Goal: Information Seeking & Learning: Learn about a topic

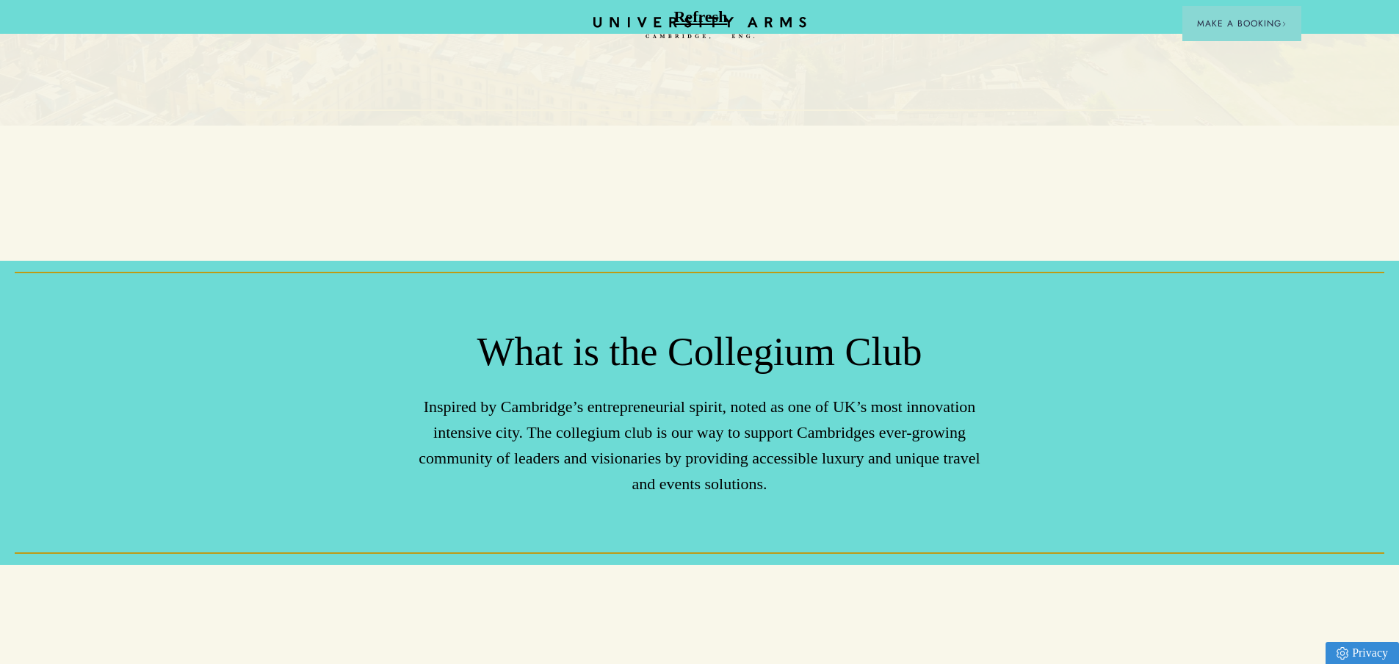
scroll to position [514, 0]
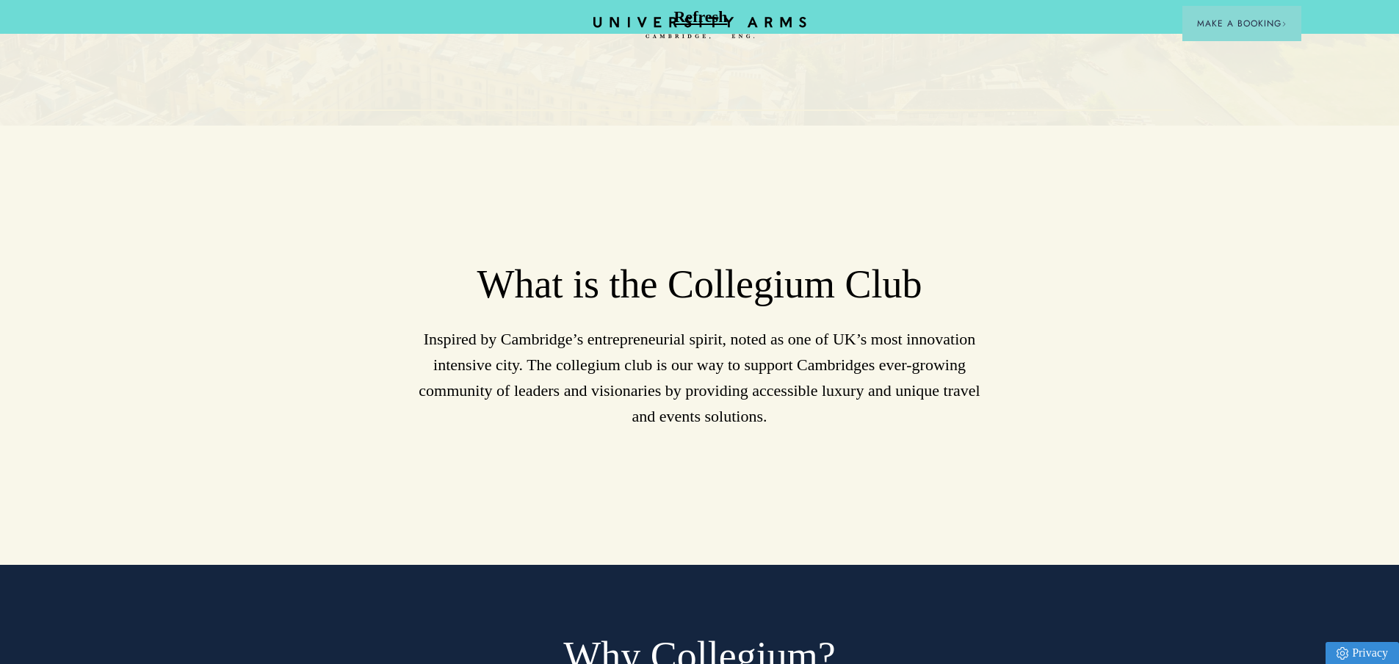
scroll to position [661, 0]
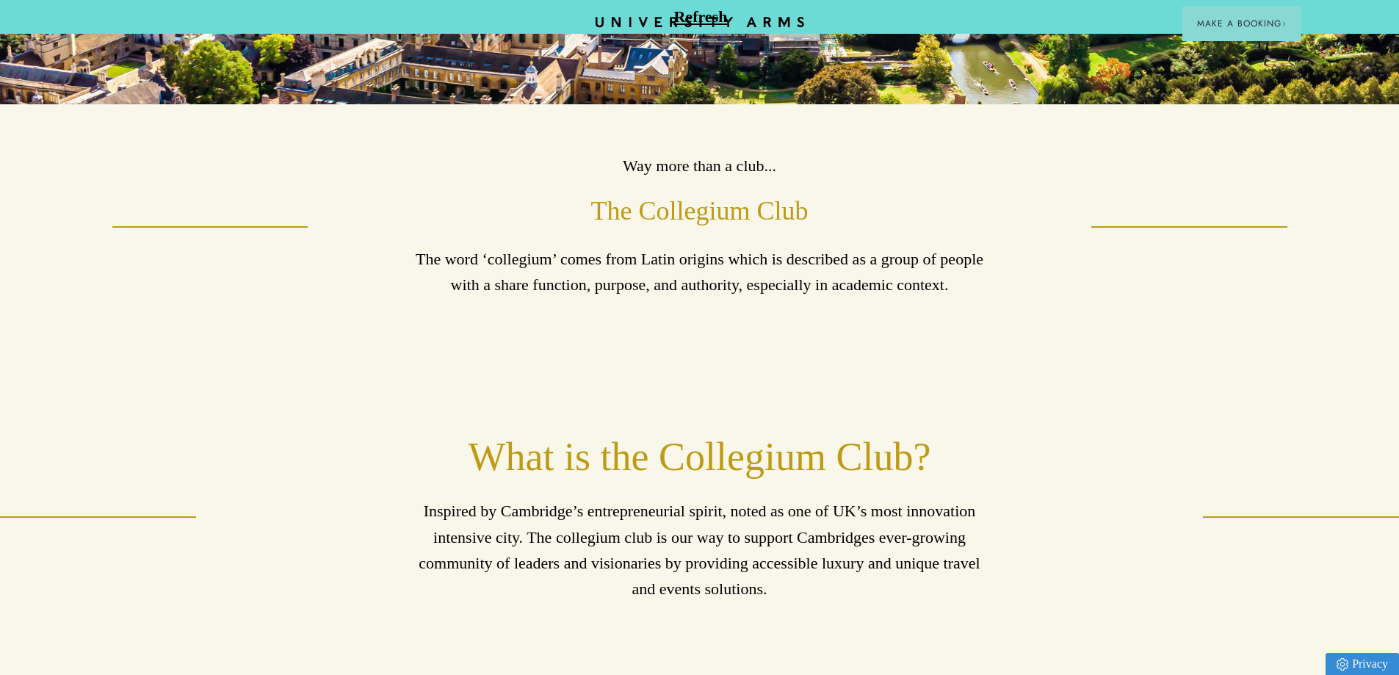
scroll to position [367, 0]
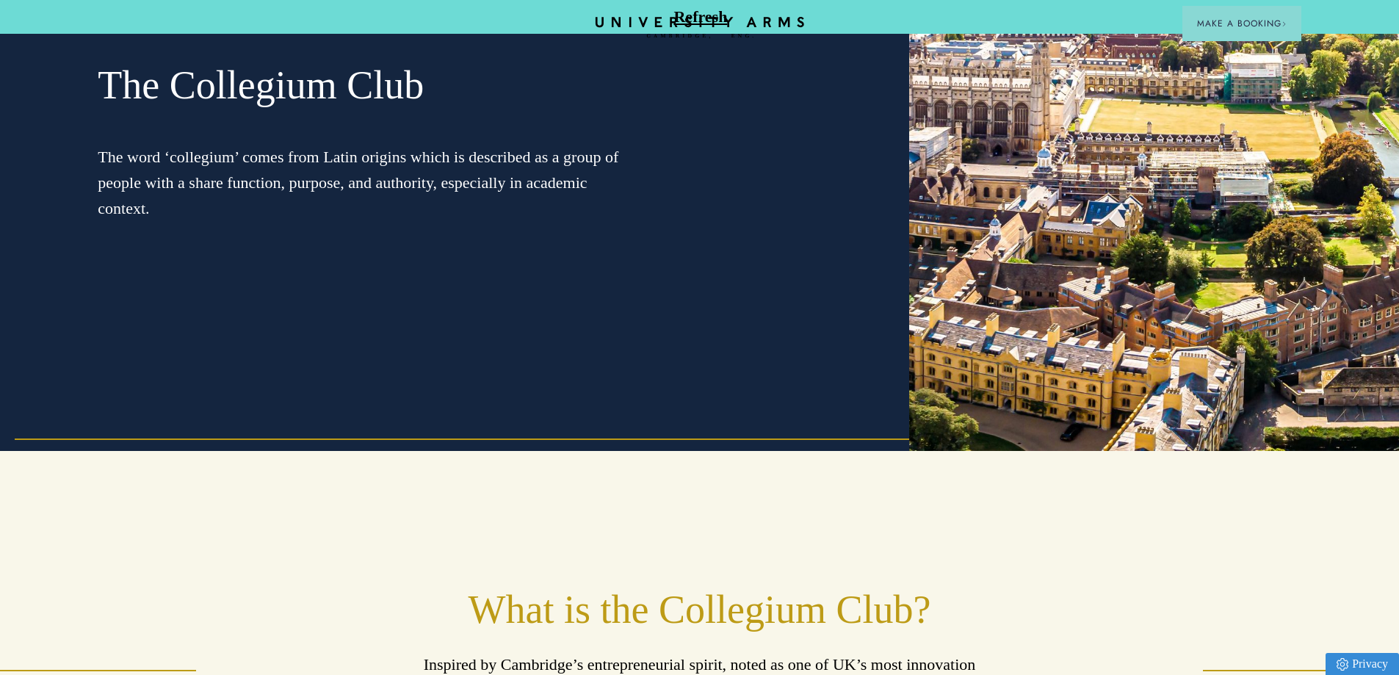
scroll to position [220, 0]
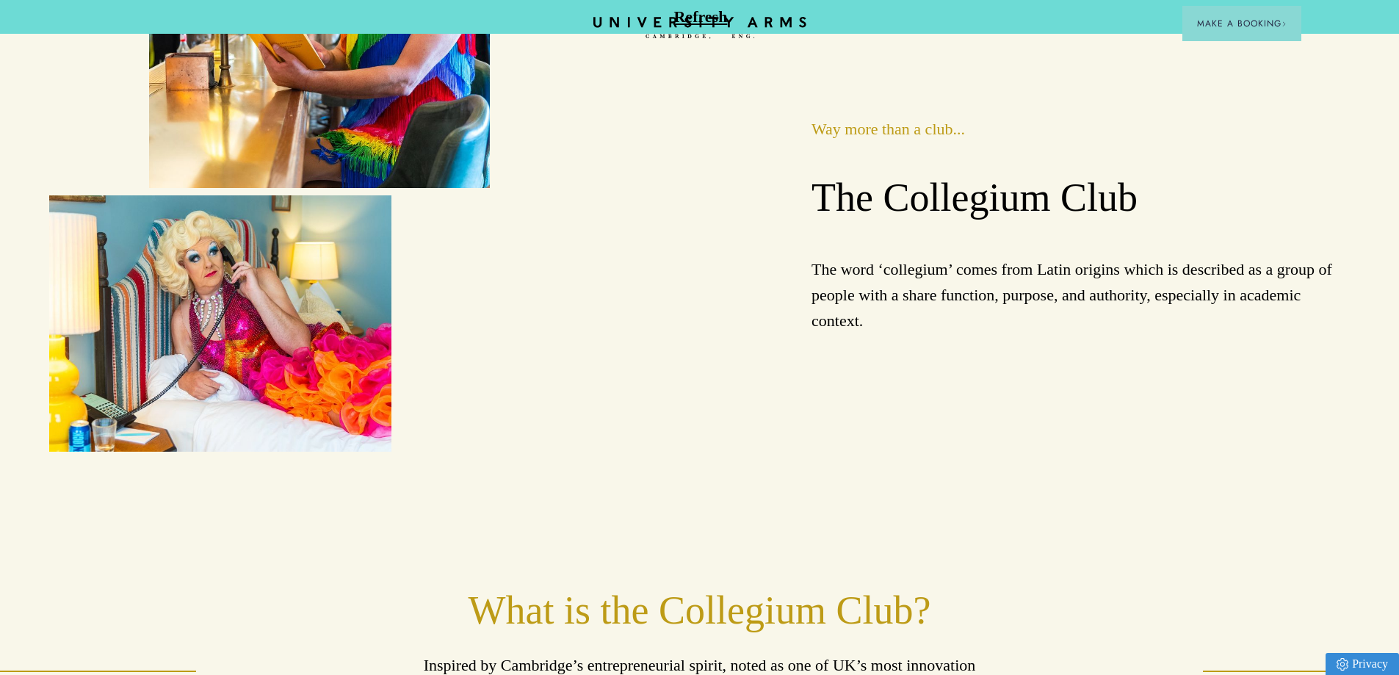
scroll to position [294, 0]
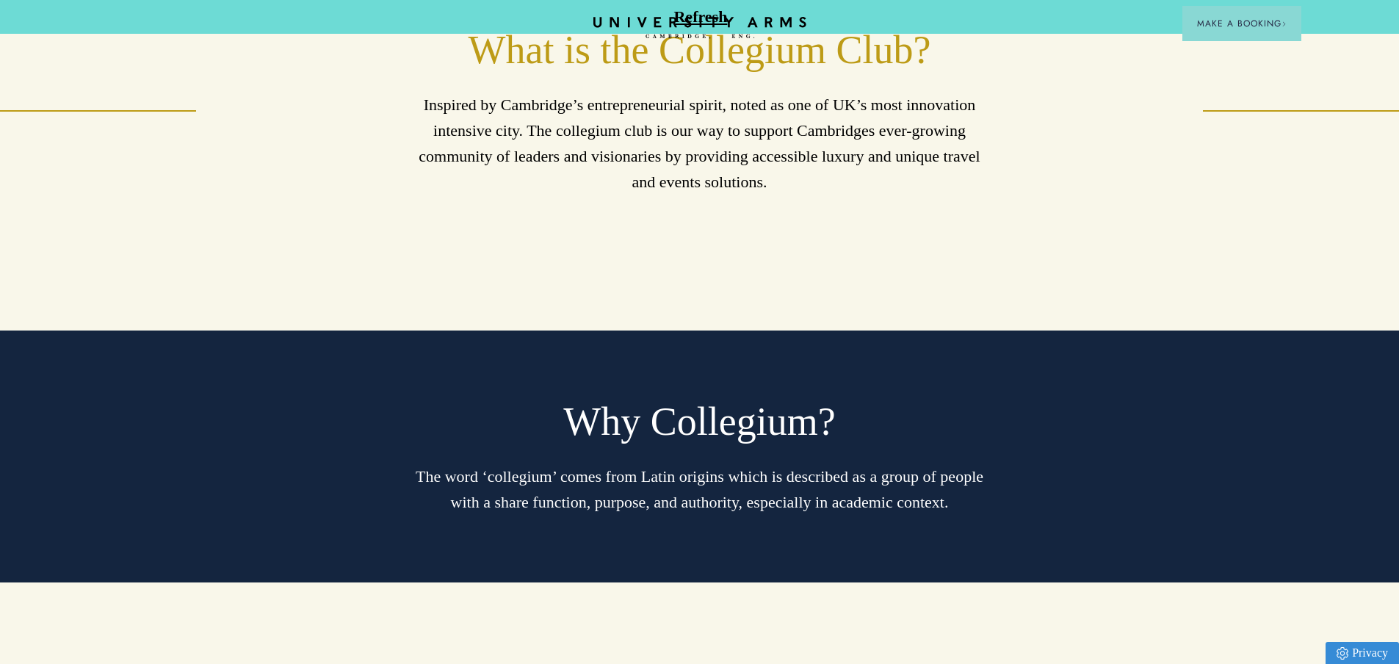
scroll to position [661, 0]
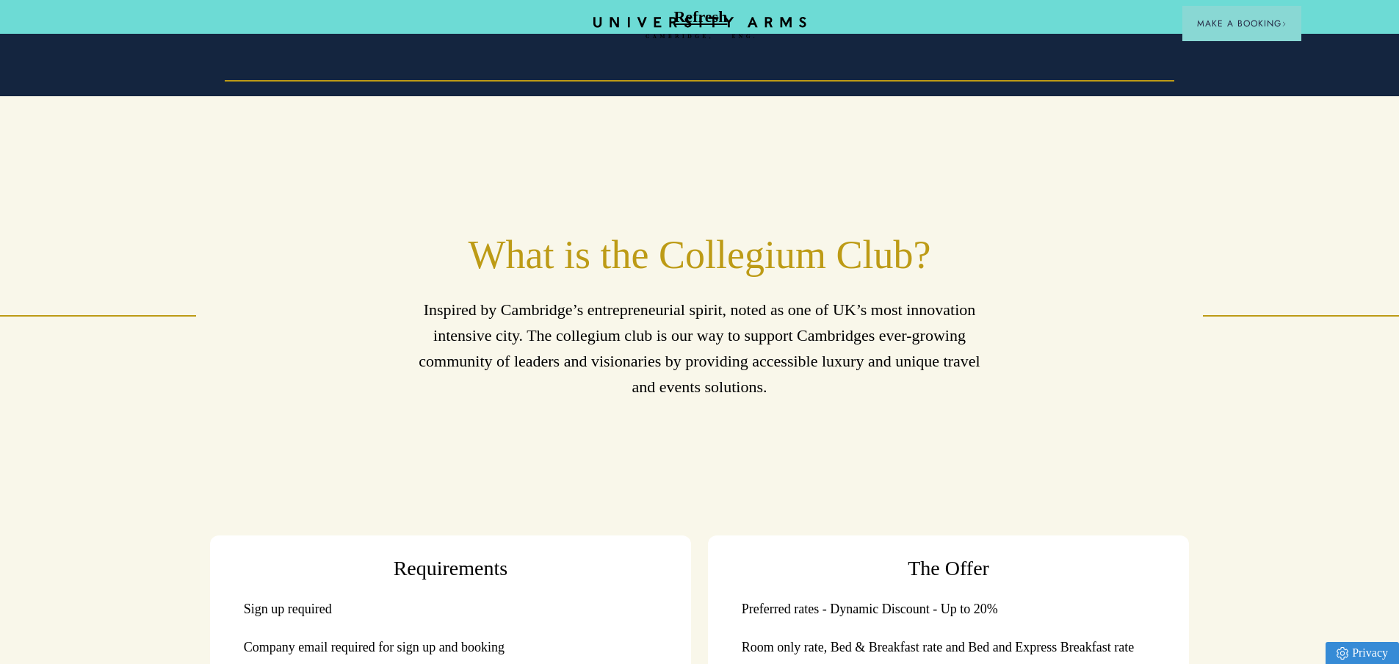
scroll to position [661, 0]
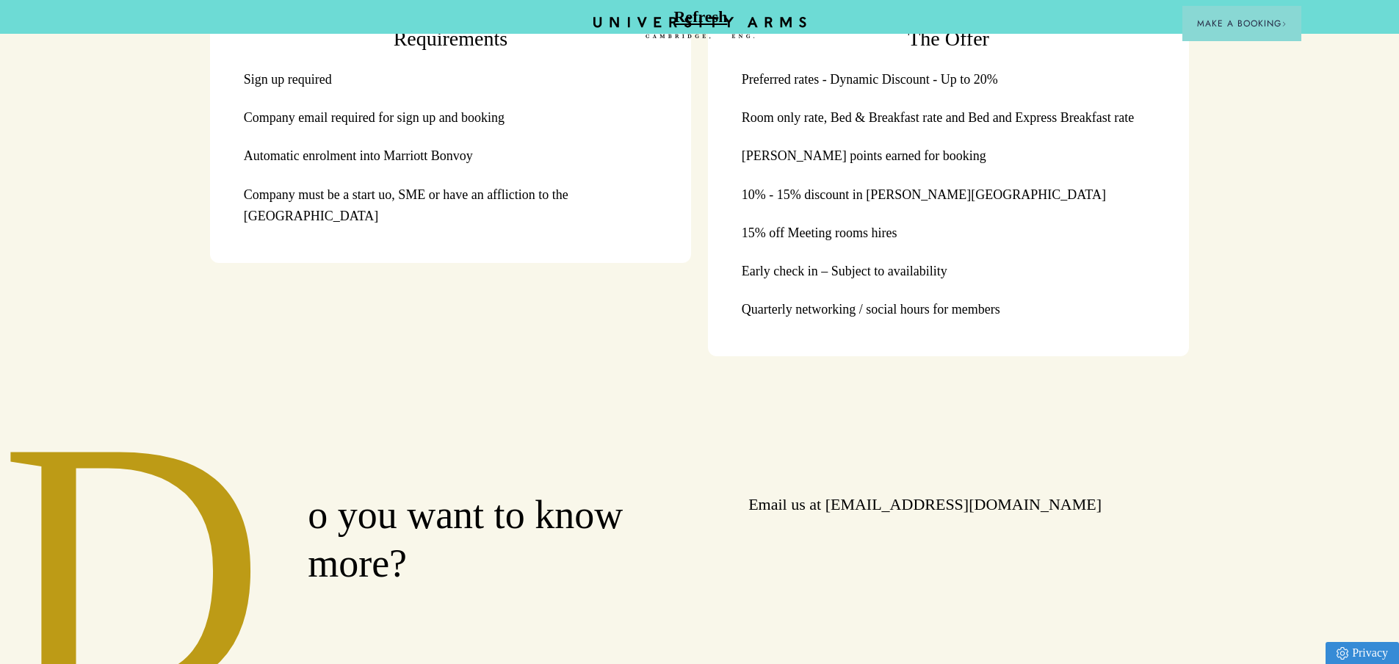
scroll to position [1322, 0]
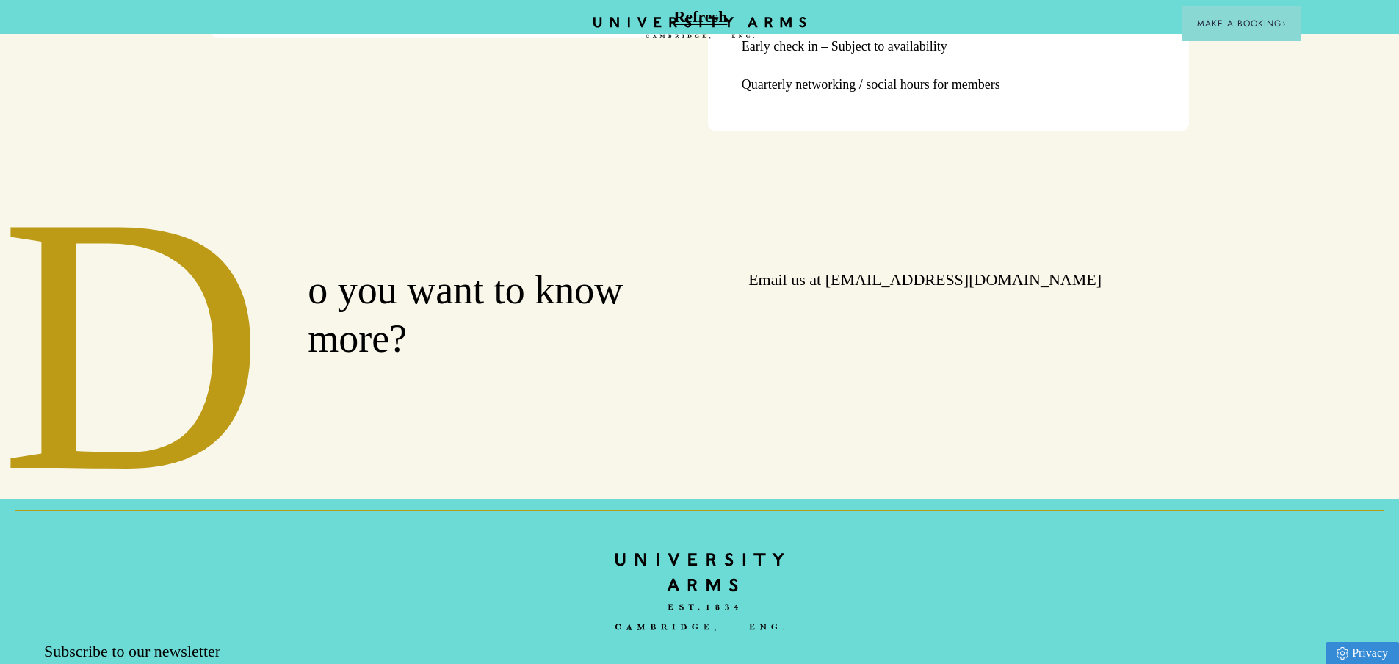
click at [898, 289] on p "Email us at [EMAIL_ADDRESS][DOMAIN_NAME]" at bounding box center [968, 280] width 441 height 26
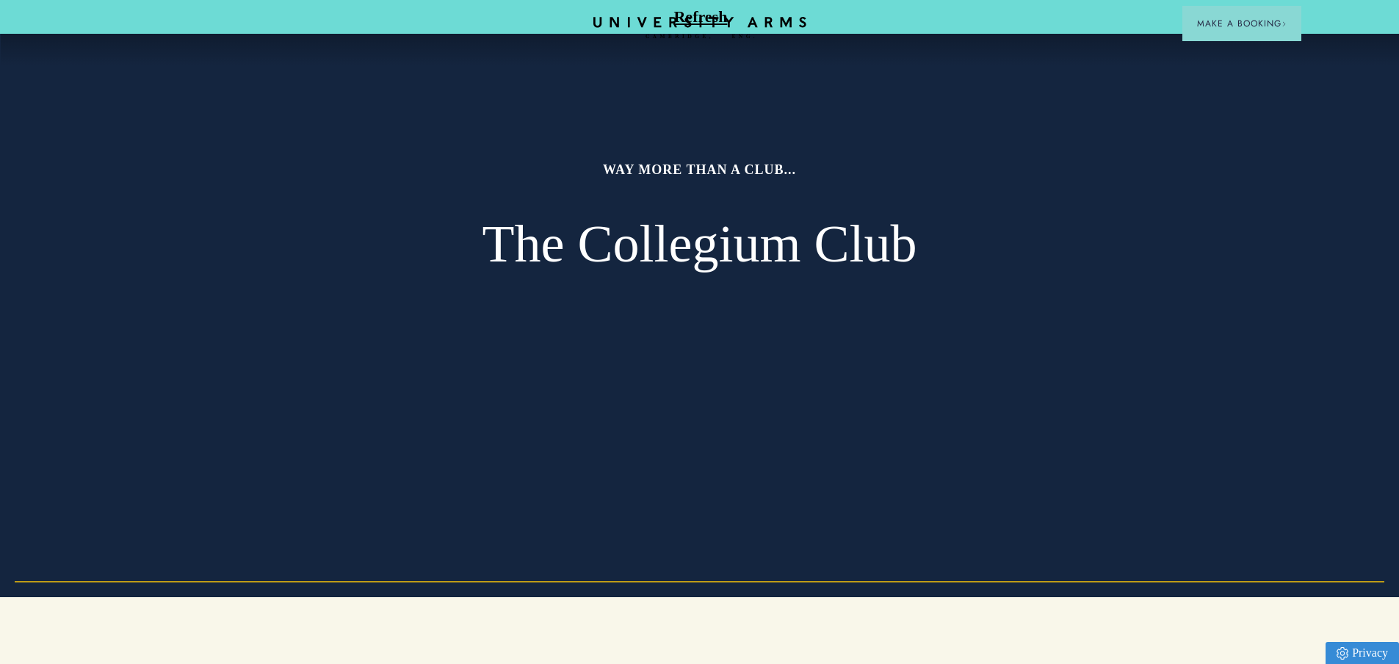
scroll to position [0, 0]
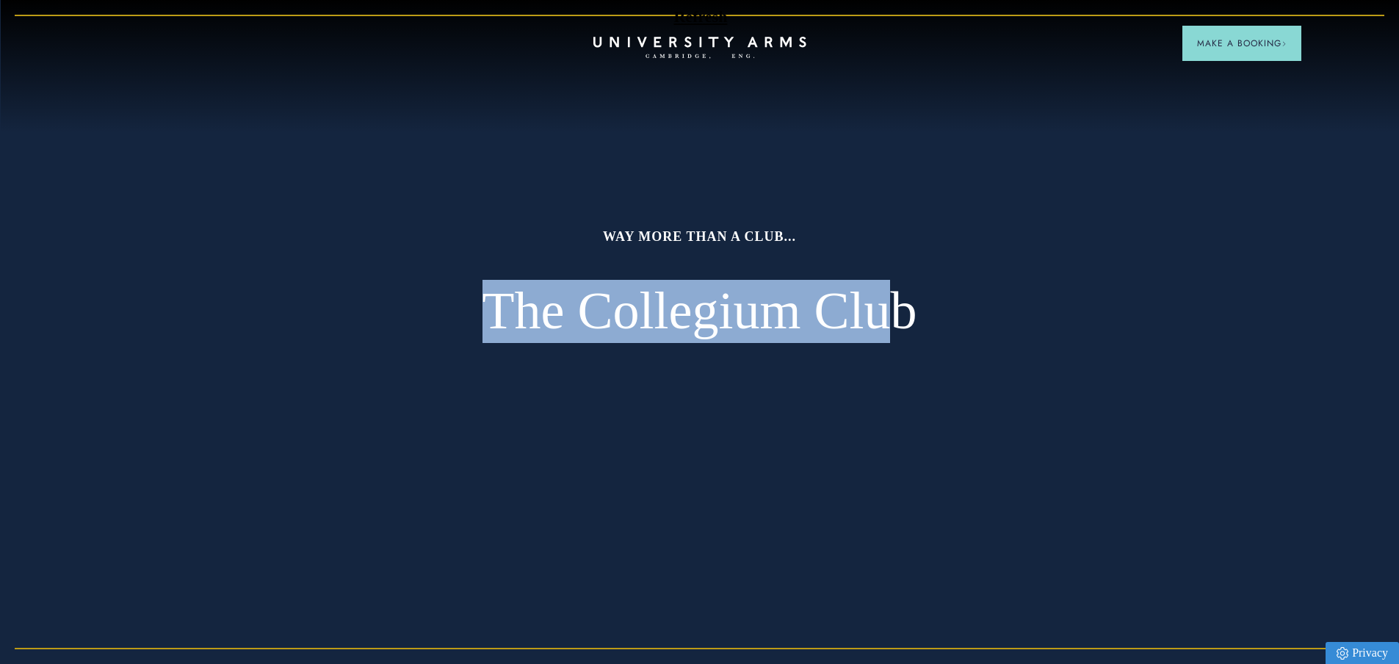
drag, startPoint x: 481, startPoint y: 311, endPoint x: 897, endPoint y: 324, distance: 416.0
click at [897, 324] on h2 "The Collegium Club" at bounding box center [700, 311] width 588 height 63
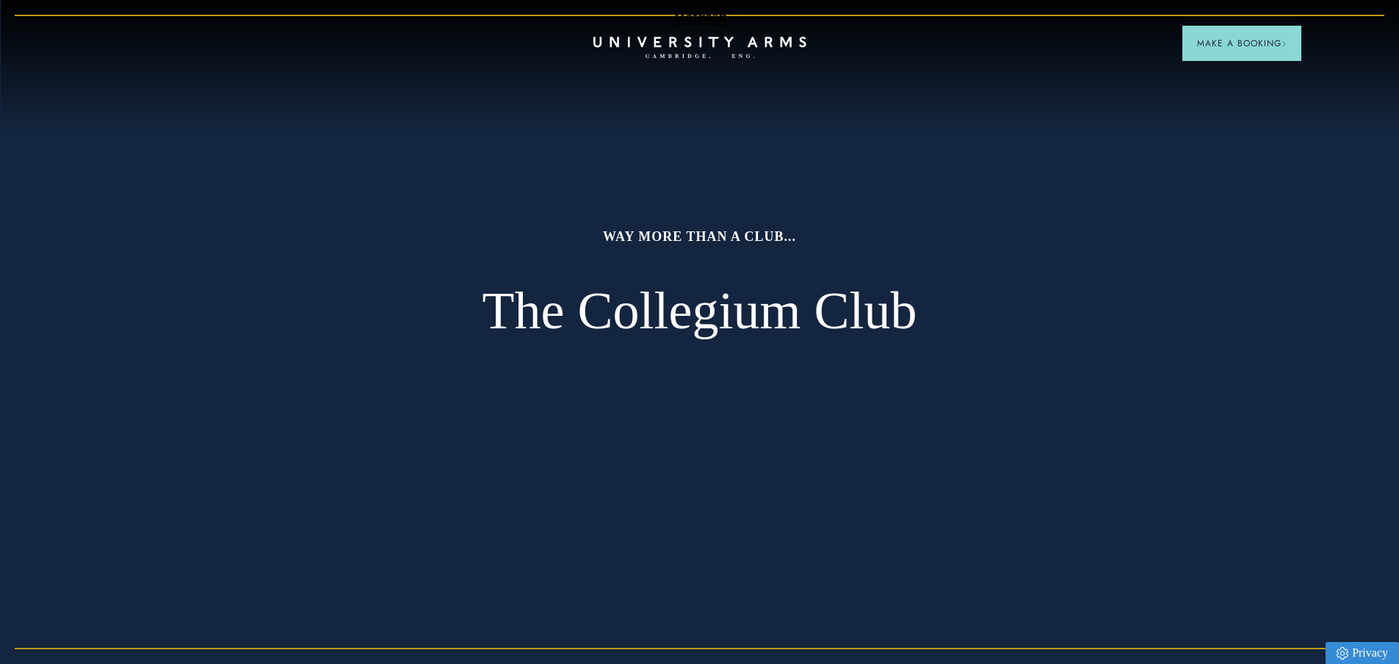
click at [922, 317] on h2 "The Collegium Club" at bounding box center [700, 311] width 588 height 63
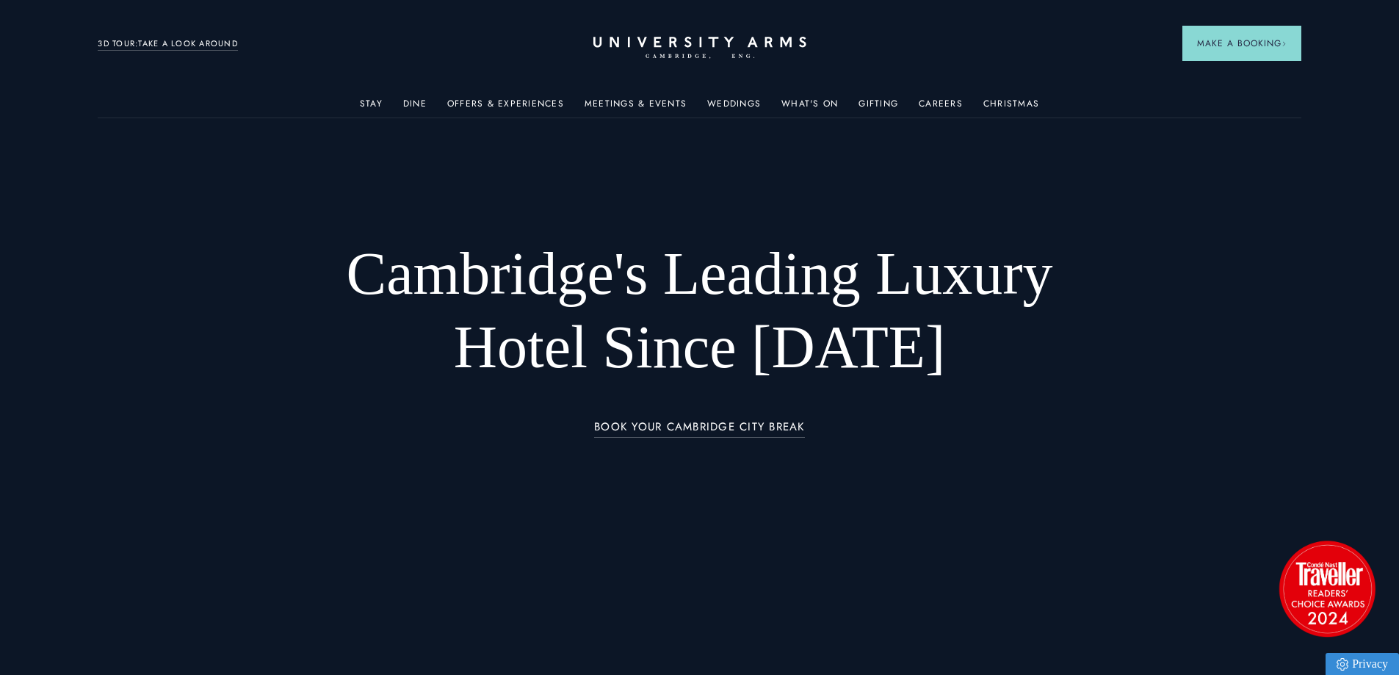
click at [1000, 98] on link "Christmas" at bounding box center [1012, 107] width 56 height 19
